Goal: Communication & Community: Answer question/provide support

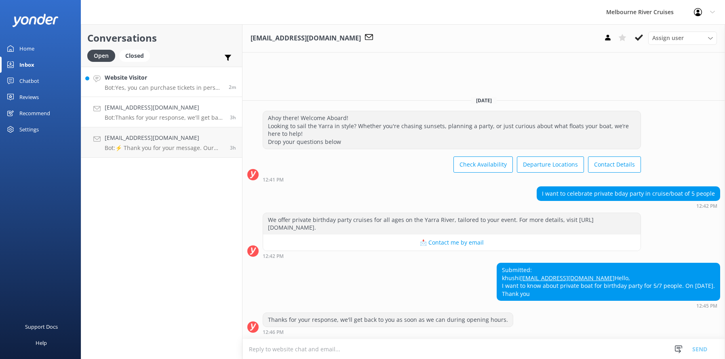
click at [153, 81] on h4 "Website Visitor" at bounding box center [164, 77] width 118 height 9
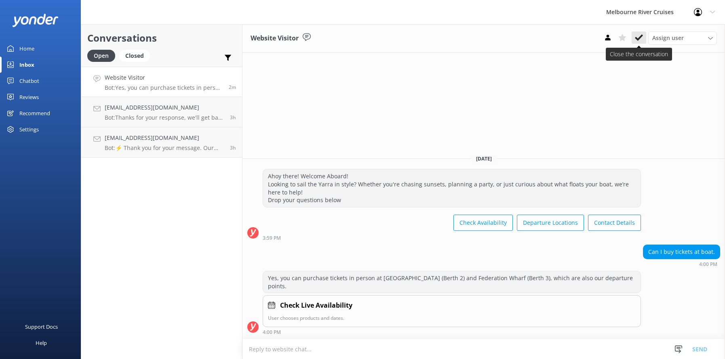
click at [639, 38] on icon at bounding box center [639, 38] width 8 height 8
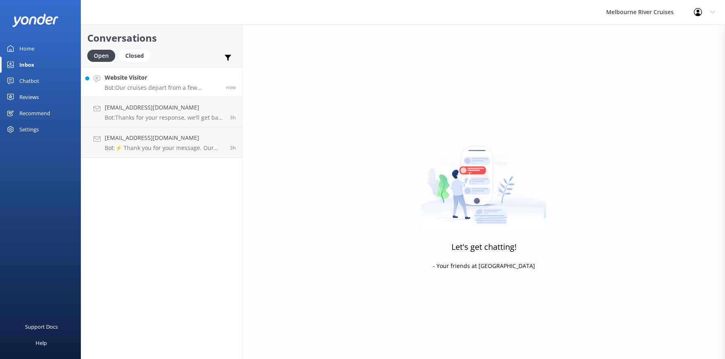
click at [139, 80] on h4 "Website Visitor" at bounding box center [162, 77] width 115 height 9
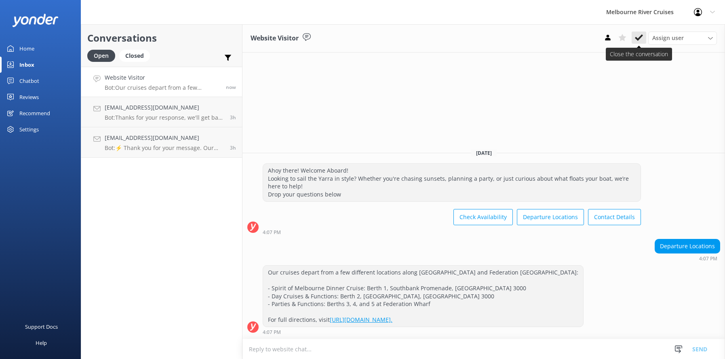
click at [640, 38] on use at bounding box center [639, 37] width 8 height 6
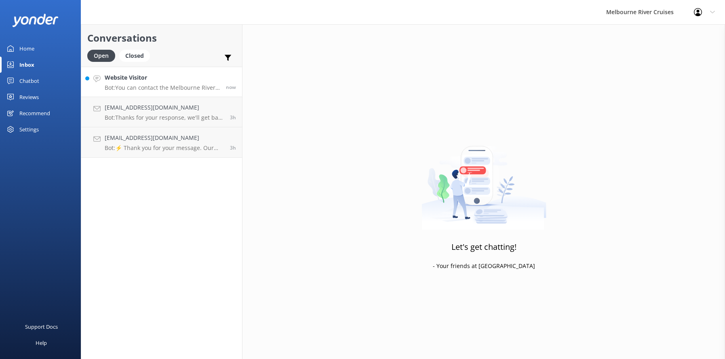
click at [159, 83] on div "Website Visitor Bot: You can contact the Melbourne River Cruises team by emaili…" at bounding box center [162, 81] width 115 height 17
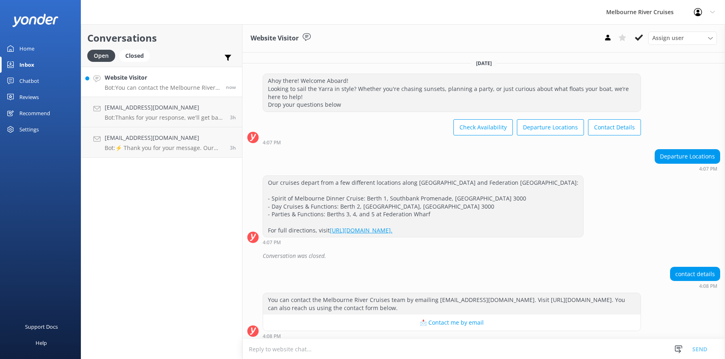
scroll to position [4, 0]
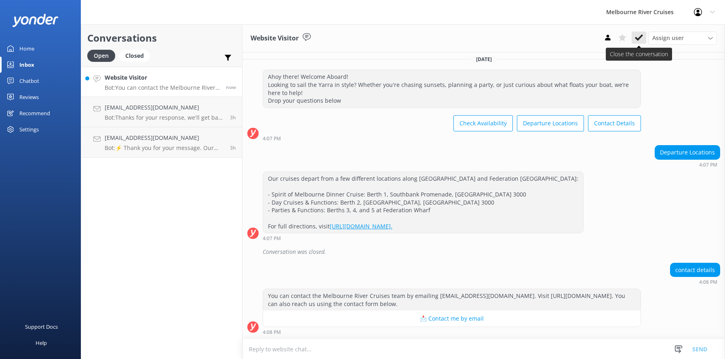
click at [637, 38] on use at bounding box center [639, 37] width 8 height 6
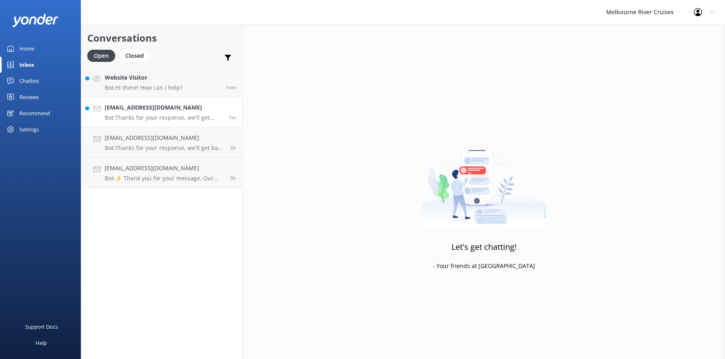
click at [115, 113] on div "[EMAIL_ADDRESS][DOMAIN_NAME] Bot: Thanks for your response, we'll get back to y…" at bounding box center [164, 112] width 118 height 18
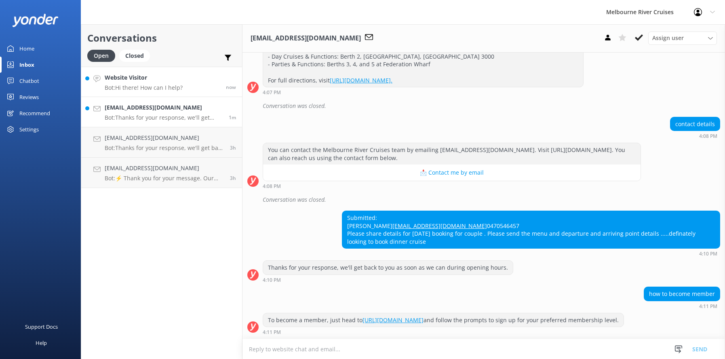
scroll to position [174, 0]
click at [127, 83] on div "Website Visitor Bot: Hi there! How can I help?" at bounding box center [144, 81] width 78 height 17
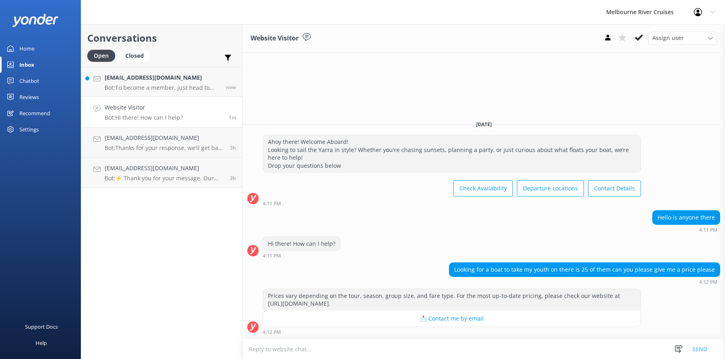
click at [133, 113] on div "Website Visitor Bot: Hi there! How can I help?" at bounding box center [144, 112] width 78 height 18
click at [135, 86] on p "Bot: To become a member, just head to [URL][DOMAIN_NAME] and follow the prompts…" at bounding box center [162, 87] width 115 height 7
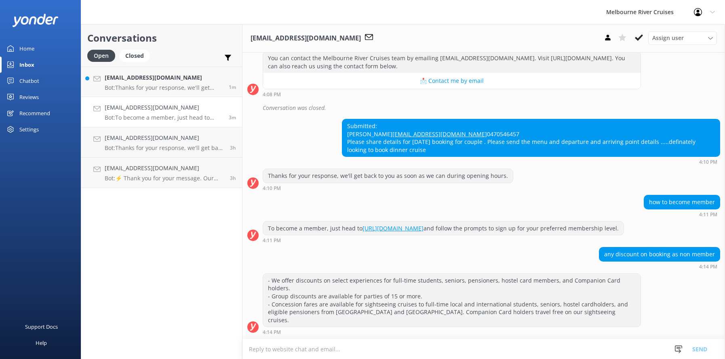
scroll to position [258, 0]
click at [640, 37] on use at bounding box center [639, 37] width 8 height 6
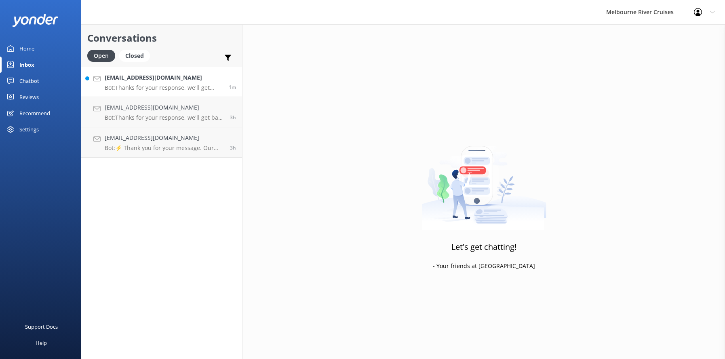
click at [125, 79] on h4 "[EMAIL_ADDRESS][DOMAIN_NAME]" at bounding box center [164, 77] width 118 height 9
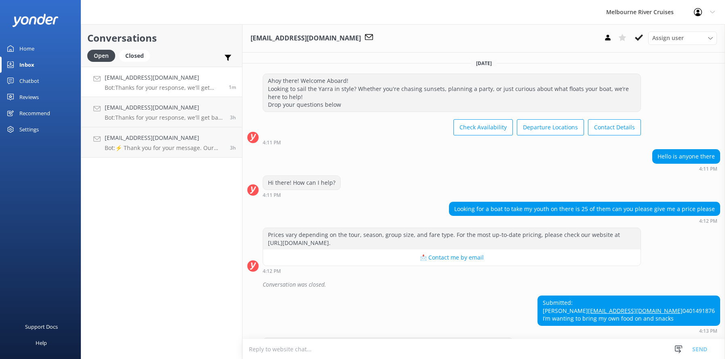
scroll to position [40, 0]
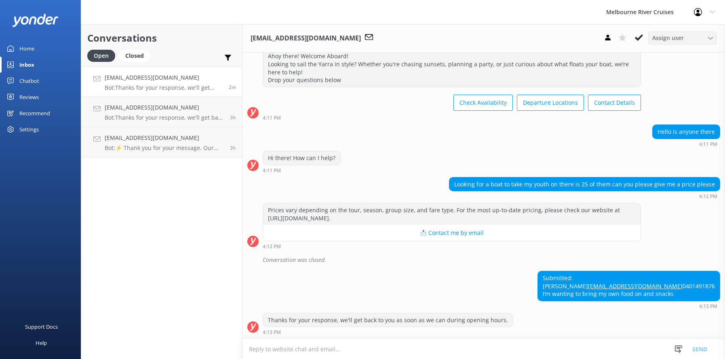
click at [712, 36] on icon at bounding box center [710, 38] width 5 height 5
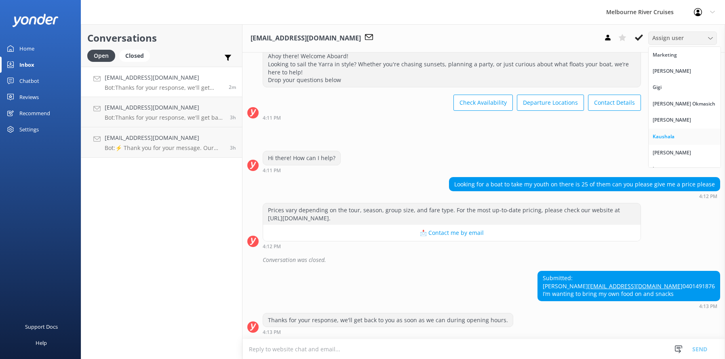
scroll to position [10, 0]
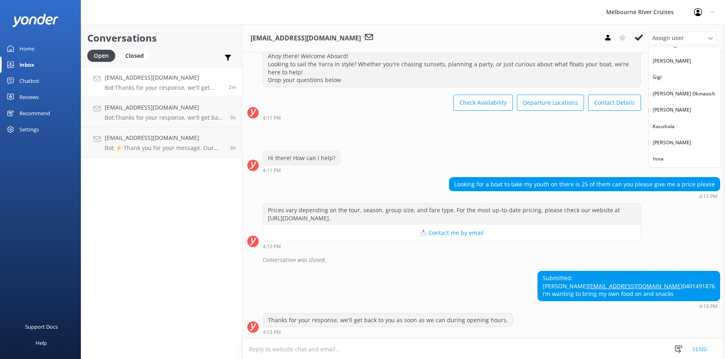
click at [664, 160] on link "Inna" at bounding box center [685, 159] width 72 height 16
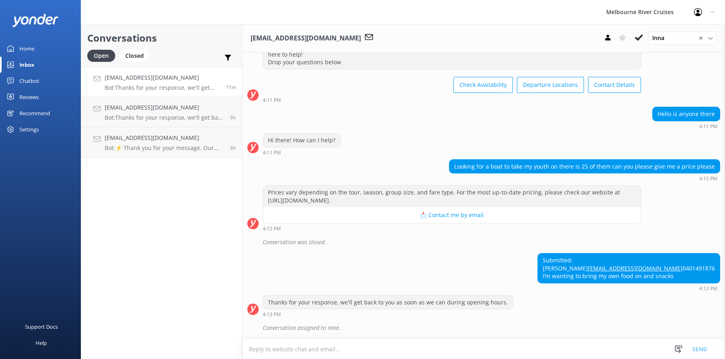
scroll to position [58, 0]
click at [636, 39] on icon at bounding box center [639, 38] width 8 height 8
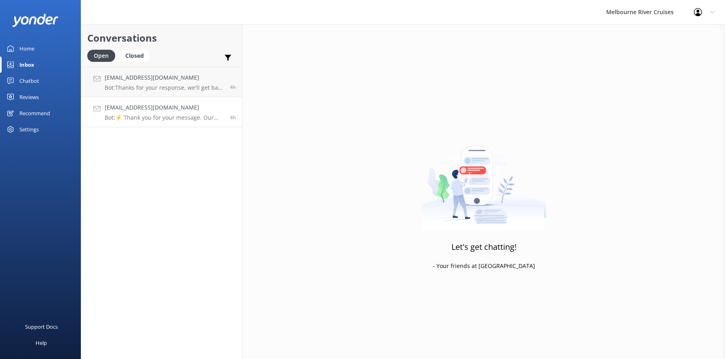
click at [129, 114] on div "[EMAIL_ADDRESS][DOMAIN_NAME] Bot: ⚡ Thank you for your message. Our office hour…" at bounding box center [164, 112] width 119 height 18
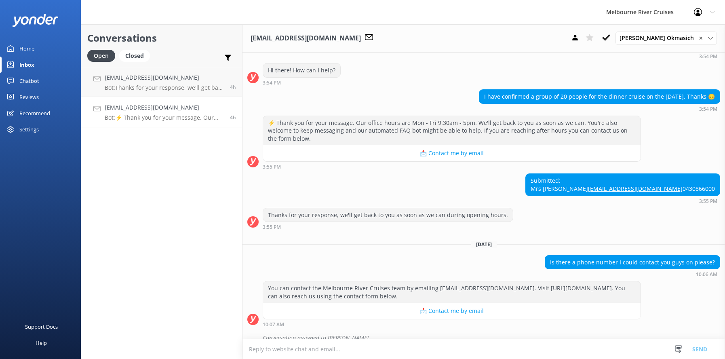
scroll to position [336, 0]
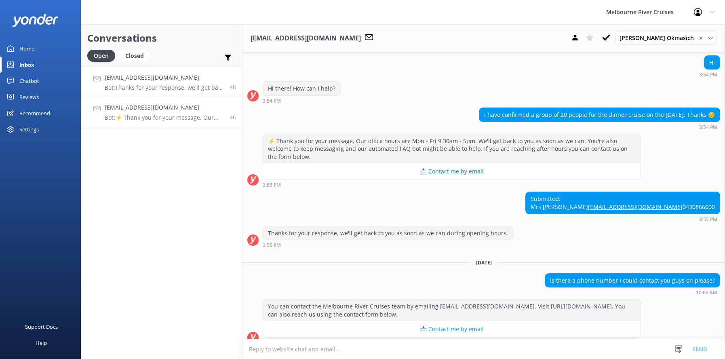
click at [136, 79] on h4 "[EMAIL_ADDRESS][DOMAIN_NAME]" at bounding box center [164, 77] width 119 height 9
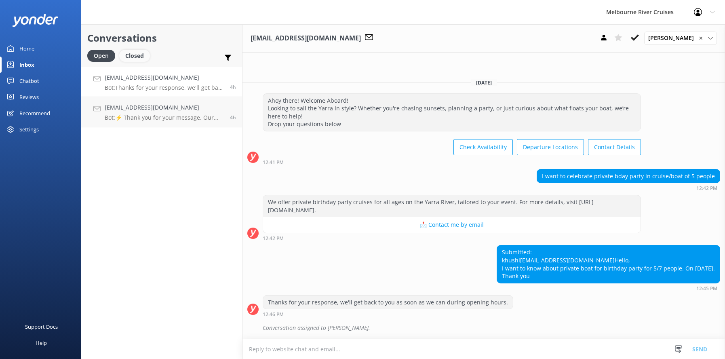
click at [133, 53] on div "Closed" at bounding box center [134, 56] width 31 height 12
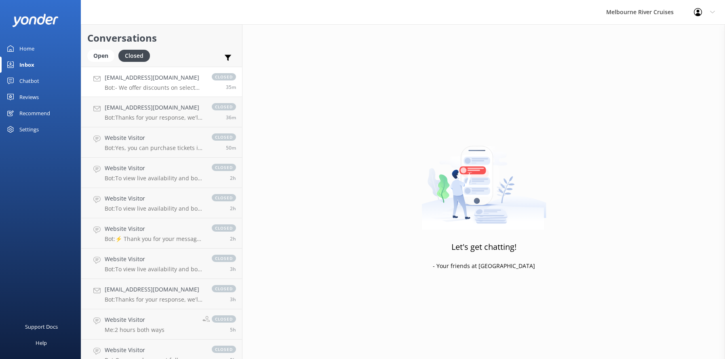
click at [115, 82] on div "[EMAIL_ADDRESS][DOMAIN_NAME] Bot: - We offer discounts on select experiences fo…" at bounding box center [154, 81] width 99 height 17
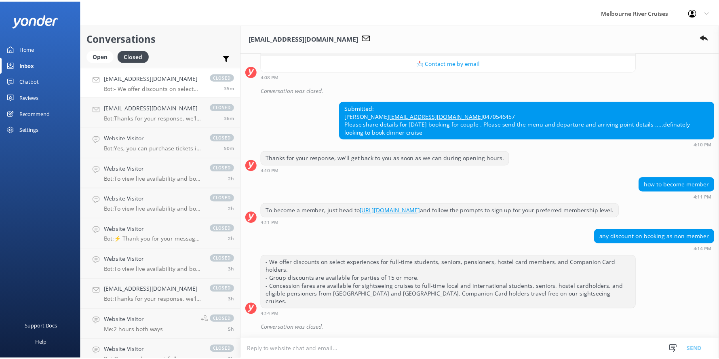
scroll to position [275, 0]
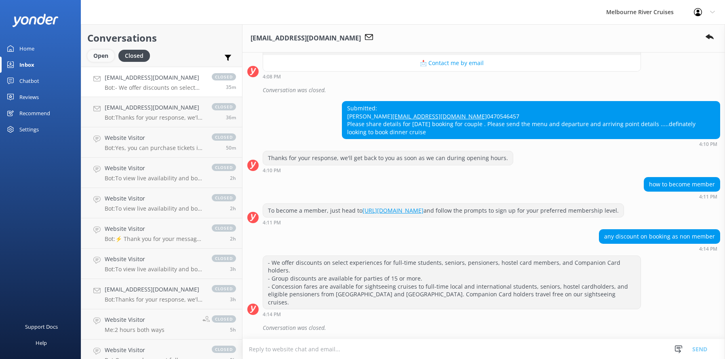
click at [102, 56] on div "Open" at bounding box center [100, 56] width 27 height 12
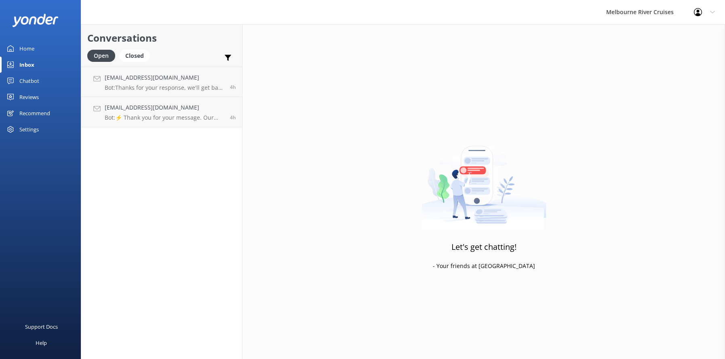
click at [24, 65] on div "Inbox" at bounding box center [26, 65] width 15 height 16
click at [23, 47] on div "Home" at bounding box center [26, 48] width 15 height 16
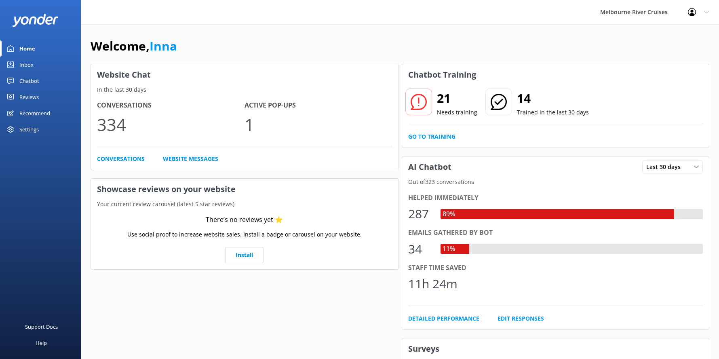
click at [24, 64] on div "Inbox" at bounding box center [26, 65] width 14 height 16
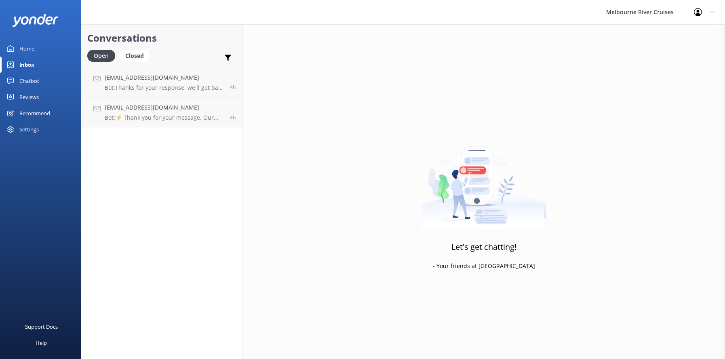
click at [24, 49] on div "Home" at bounding box center [26, 48] width 15 height 16
